Goal: Complete application form

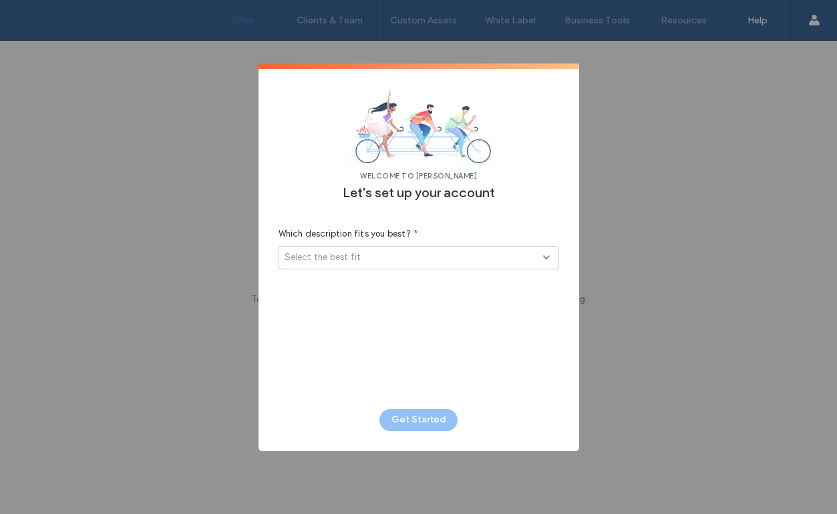
click at [441, 263] on div "Select the best fit" at bounding box center [419, 257] width 281 height 23
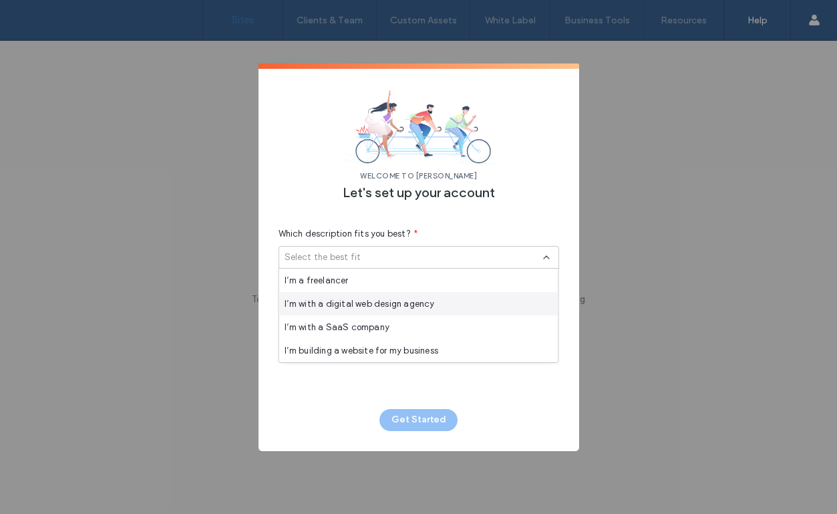
click at [415, 301] on span "I’m with a digital web design agency" at bounding box center [360, 303] width 150 height 13
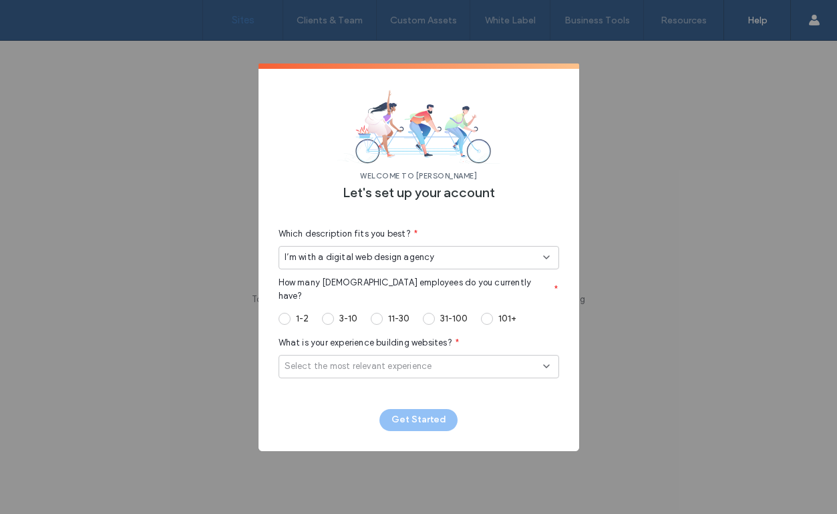
click at [349, 313] on label "3-10" at bounding box center [348, 318] width 18 height 11
click at [349, 359] on span "Select the most relevant experience" at bounding box center [359, 365] width 148 height 13
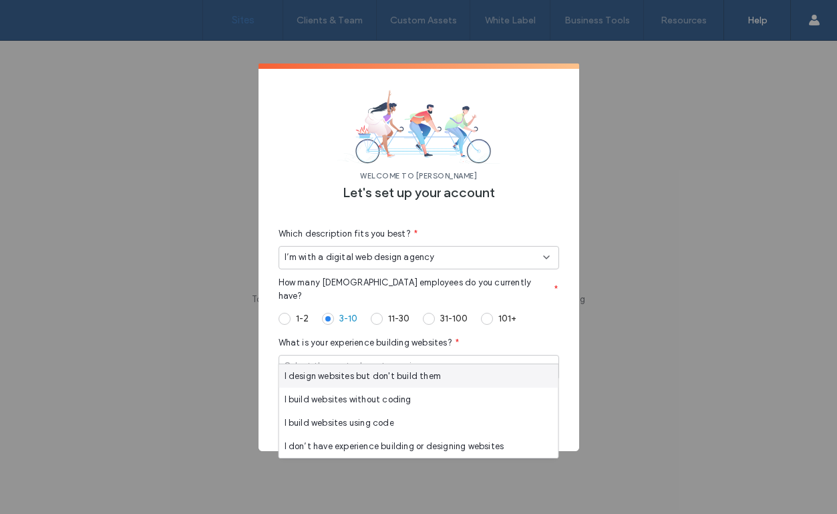
click at [347, 384] on div "I design websites but don't build them" at bounding box center [418, 375] width 279 height 23
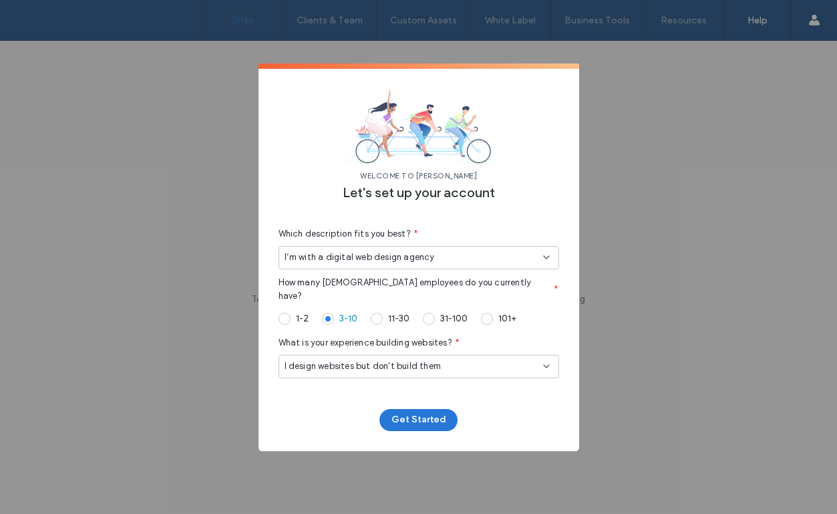
click at [401, 415] on button "Get Started" at bounding box center [418, 420] width 78 height 22
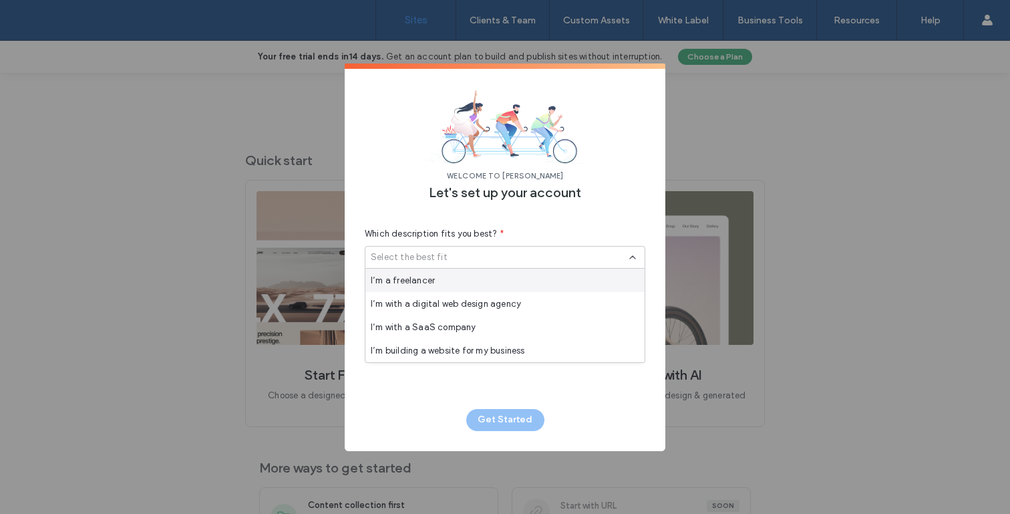
click at [414, 284] on span "I’m a freelancer" at bounding box center [403, 280] width 64 height 13
click at [417, 304] on span "Select the best fit" at bounding box center [409, 305] width 77 height 13
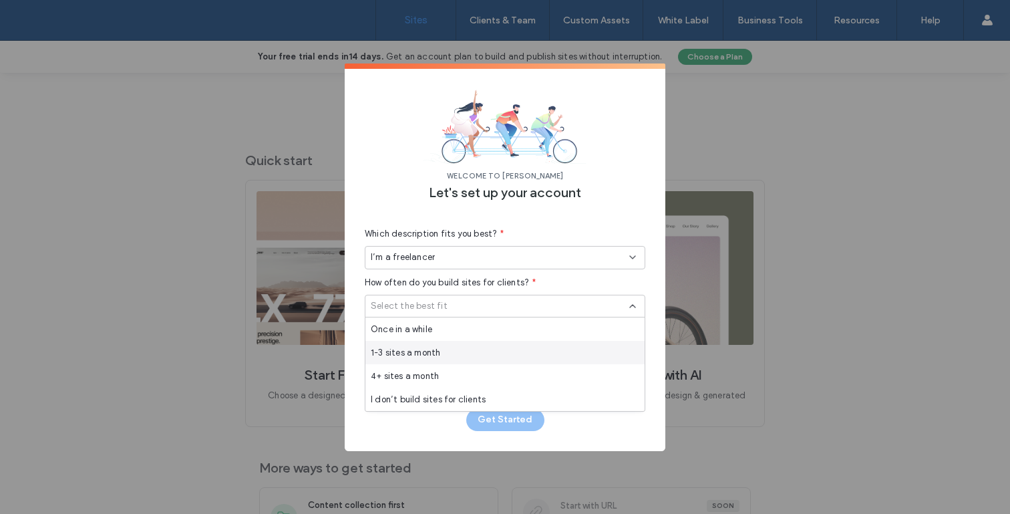
click at [413, 349] on span "1-3 sites a month" at bounding box center [405, 352] width 69 height 13
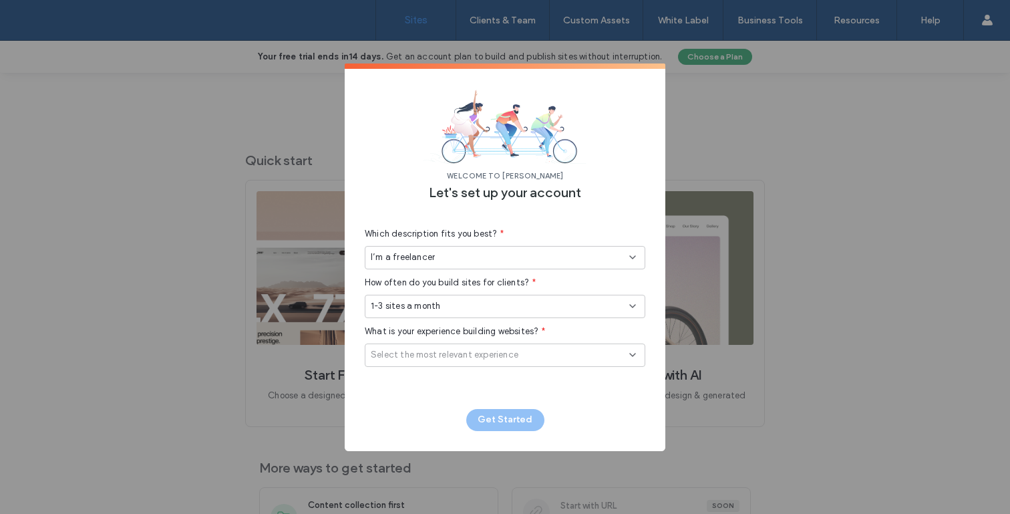
click at [420, 356] on span "Select the most relevant experience" at bounding box center [445, 354] width 148 height 13
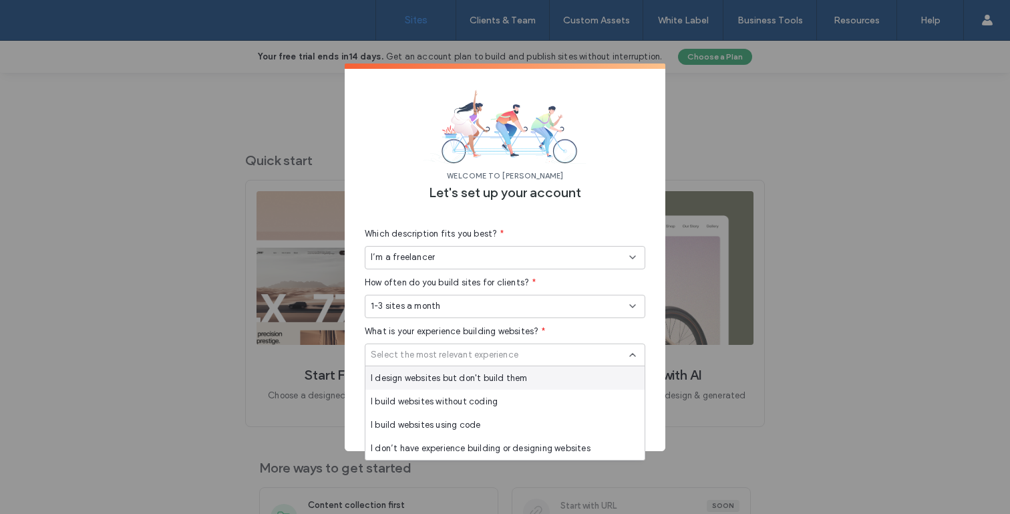
click at [420, 384] on div "I design websites but don't build them" at bounding box center [504, 377] width 279 height 23
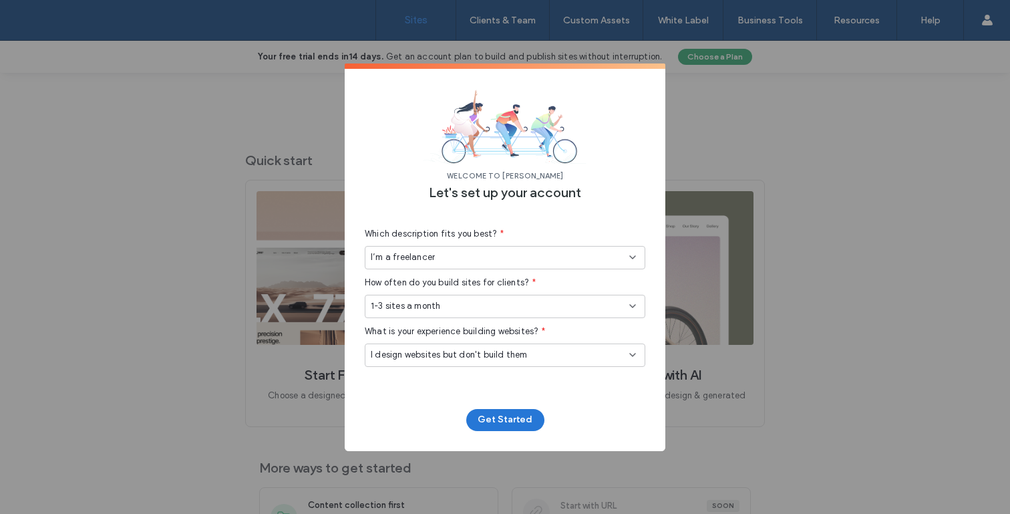
click at [509, 417] on button "Get Started" at bounding box center [505, 420] width 78 height 22
